Goal: Information Seeking & Learning: Learn about a topic

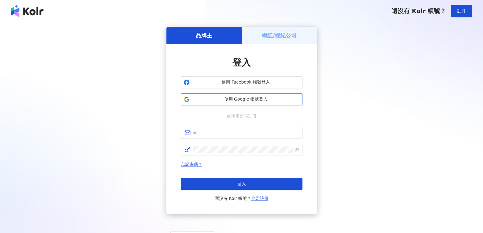
drag, startPoint x: 238, startPoint y: 97, endPoint x: 235, endPoint y: 97, distance: 3.1
click at [235, 97] on span "使用 Google 帳號登入" at bounding box center [246, 99] width 108 height 6
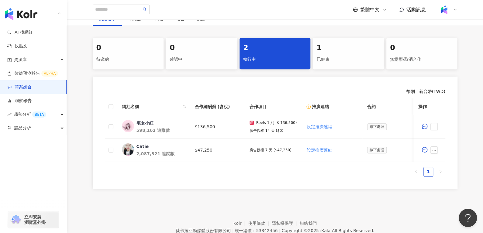
click at [335, 55] on div "已結束" at bounding box center [348, 59] width 64 height 10
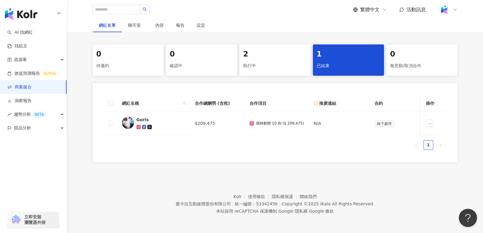
scroll to position [108, 0]
click at [256, 56] on div "2 執行中" at bounding box center [275, 59] width 71 height 31
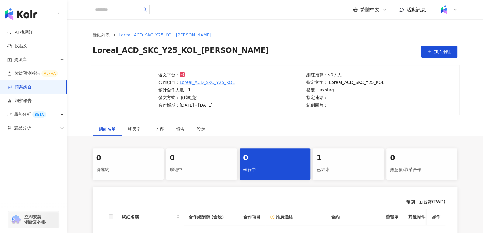
scroll to position [127, 0]
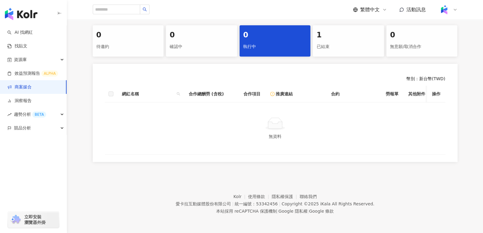
click at [318, 44] on div "已結束" at bounding box center [348, 47] width 64 height 10
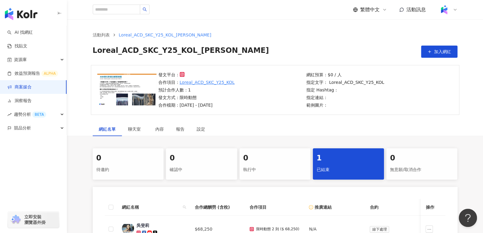
scroll to position [112, 0]
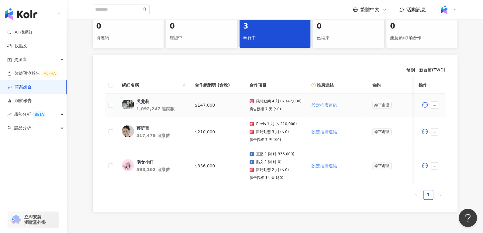
scroll to position [132, 0]
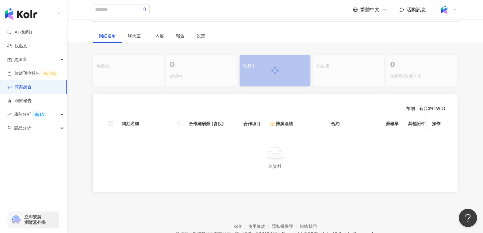
scroll to position [94, 0]
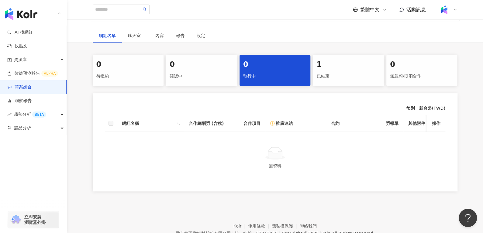
click at [332, 81] on div "已結束" at bounding box center [348, 76] width 64 height 10
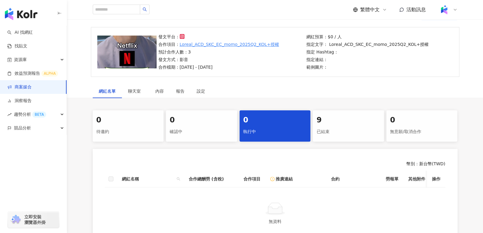
scroll to position [127, 0]
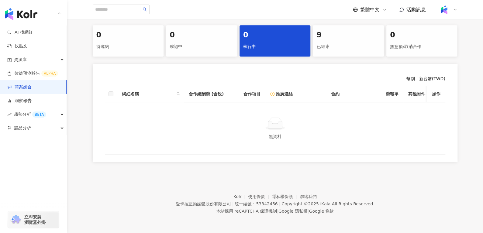
click at [337, 44] on div "已結束" at bounding box center [348, 47] width 64 height 10
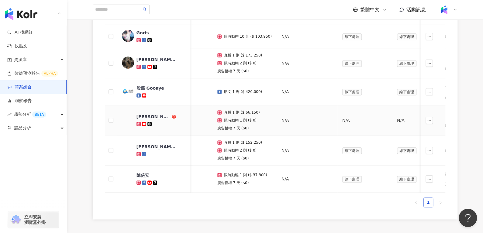
scroll to position [285, 0]
click at [143, 175] on div "陳俋安" at bounding box center [142, 175] width 13 height 6
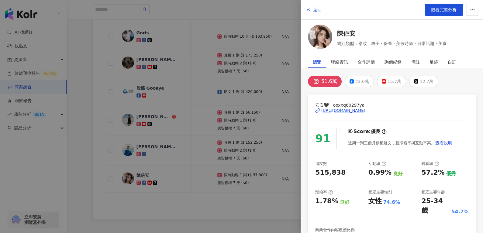
click at [140, 146] on div at bounding box center [241, 116] width 483 height 233
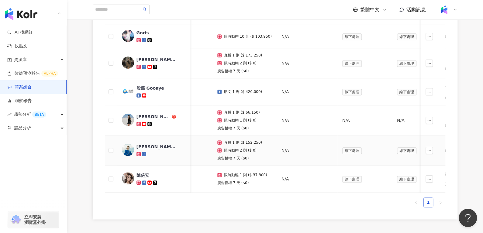
click at [140, 146] on div "吳瑪麗" at bounding box center [156, 147] width 40 height 6
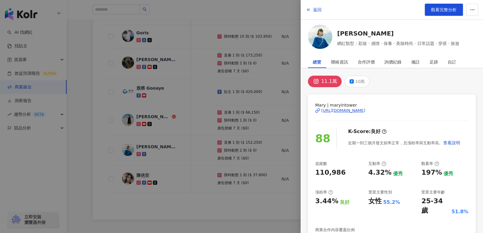
click at [149, 116] on div at bounding box center [241, 116] width 483 height 233
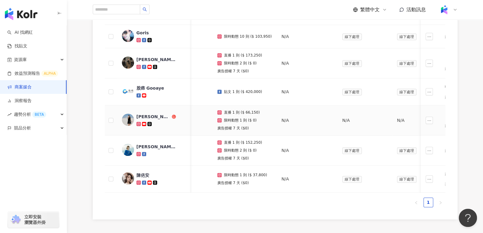
click at [149, 116] on div "Leona Wang" at bounding box center [153, 117] width 34 height 6
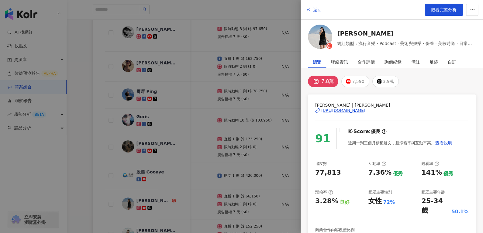
scroll to position [161, 0]
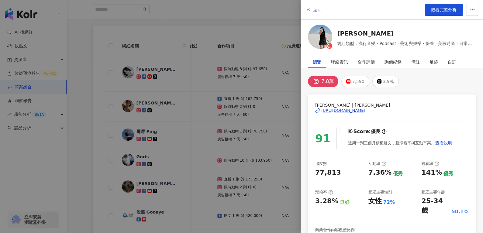
click at [320, 5] on button "返回" at bounding box center [314, 10] width 16 height 12
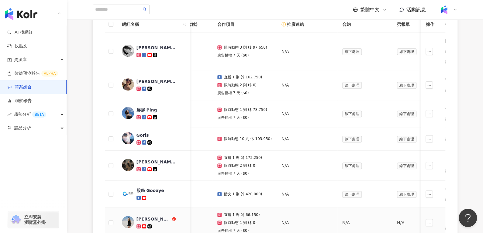
scroll to position [181, 0]
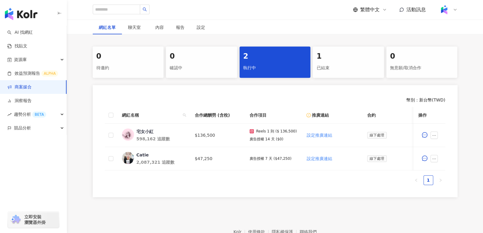
scroll to position [104, 0]
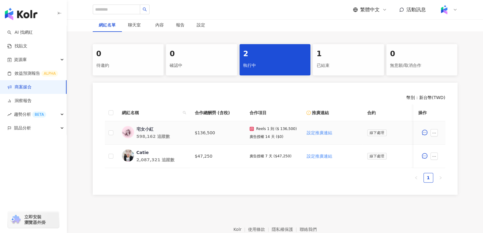
click at [144, 131] on div "宅女小紅" at bounding box center [145, 129] width 17 height 6
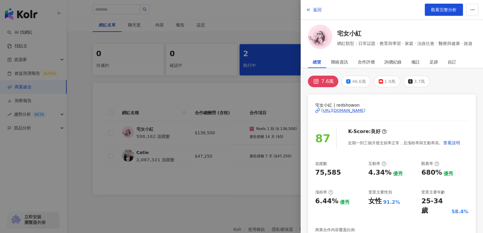
scroll to position [0, 0]
click at [312, 6] on button "返回" at bounding box center [314, 10] width 16 height 12
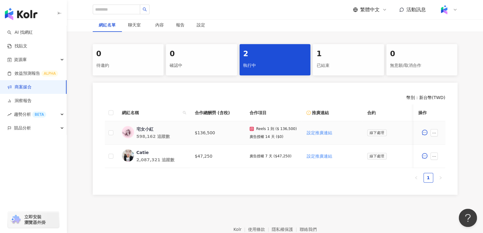
click at [147, 128] on div "宅女小紅" at bounding box center [145, 129] width 17 height 6
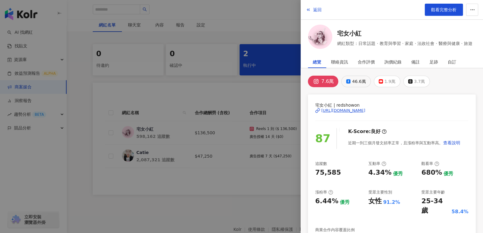
click at [357, 85] on button "46.6萬" at bounding box center [355, 82] width 29 height 12
